Goal: Use online tool/utility: Utilize a website feature to perform a specific function

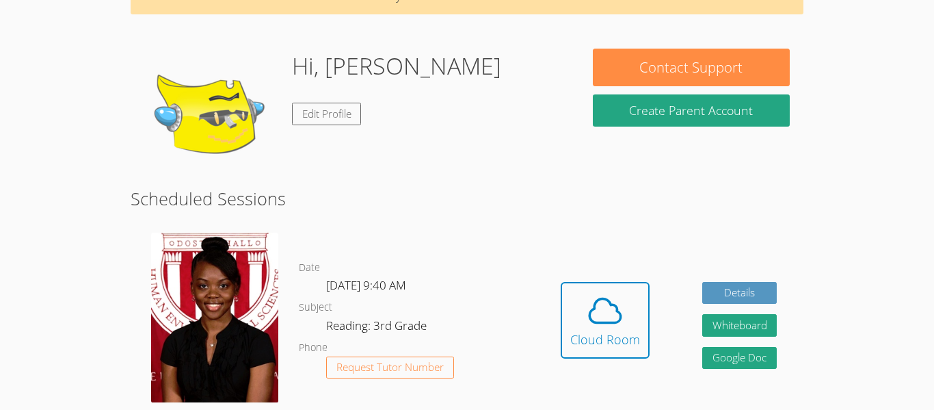
scroll to position [85, 0]
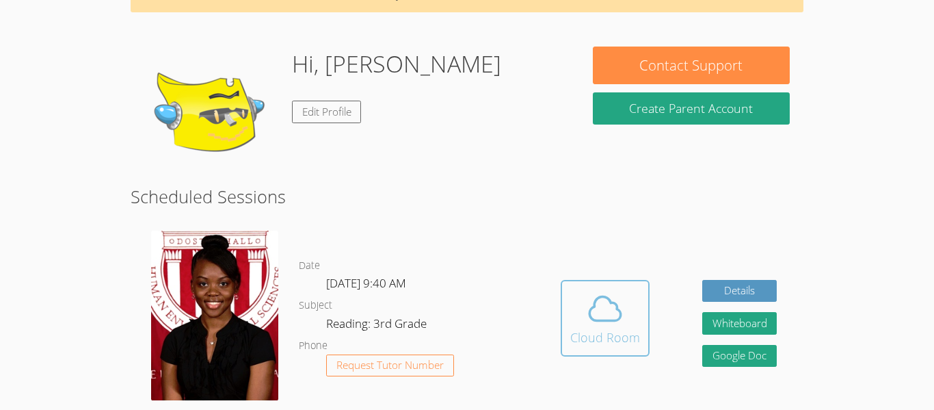
click at [593, 317] on icon at bounding box center [605, 308] width 38 height 38
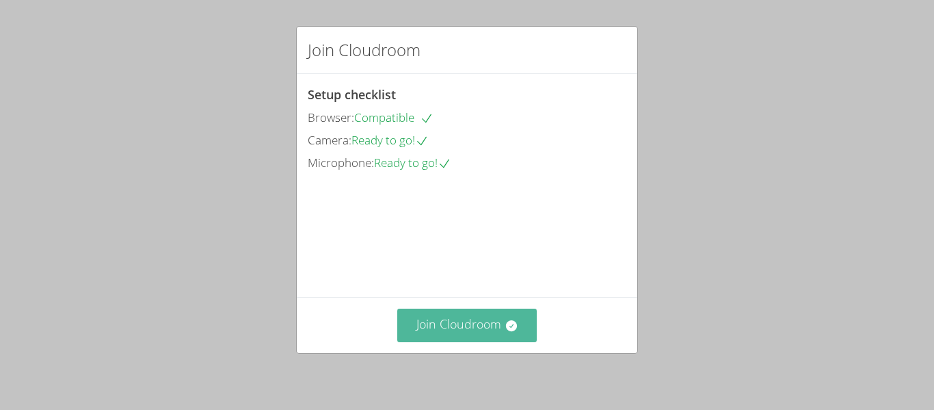
click at [488, 321] on button "Join Cloudroom" at bounding box center [467, 325] width 140 height 34
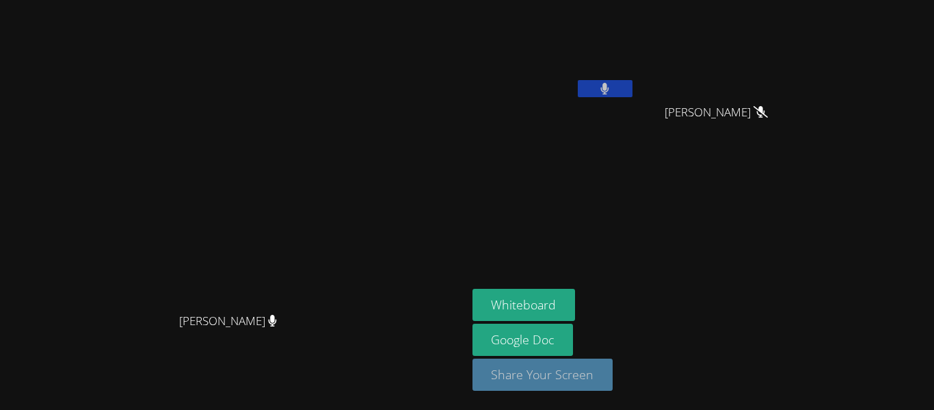
click at [613, 373] on button "Share Your Screen" at bounding box center [543, 374] width 141 height 32
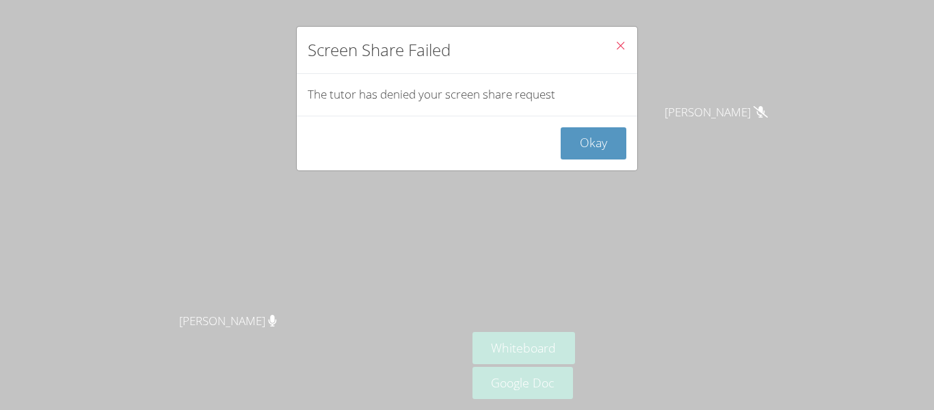
click at [624, 40] on icon "Close" at bounding box center [621, 46] width 12 height 12
click at [620, 42] on icon "Close" at bounding box center [621, 46] width 12 height 12
click at [611, 139] on button "Okay" at bounding box center [594, 143] width 66 height 32
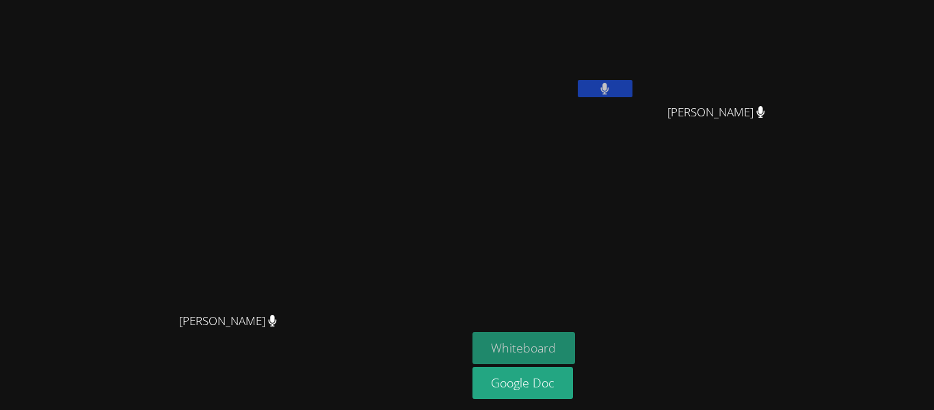
click at [576, 349] on button "Whiteboard" at bounding box center [524, 348] width 103 height 32
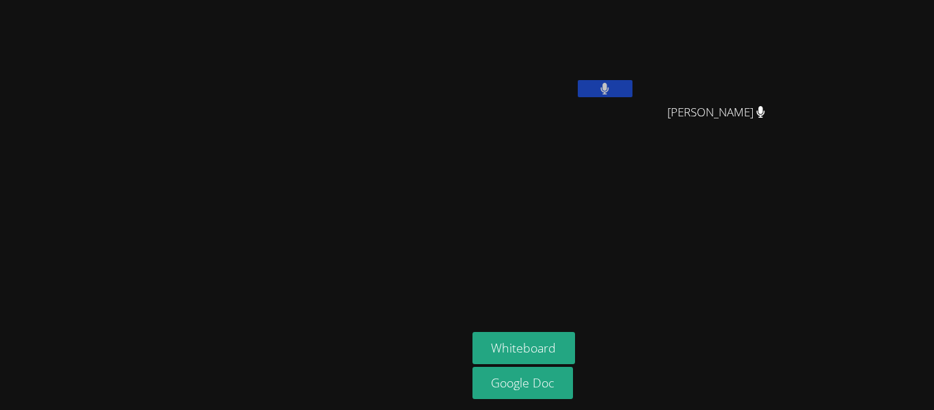
click at [336, 124] on video at bounding box center [233, 177] width 205 height 256
click at [336, 161] on video at bounding box center [233, 177] width 205 height 256
click at [576, 336] on button "Whiteboard" at bounding box center [524, 348] width 103 height 32
click at [576, 355] on button "Whiteboard" at bounding box center [524, 348] width 103 height 32
